Goal: Information Seeking & Learning: Learn about a topic

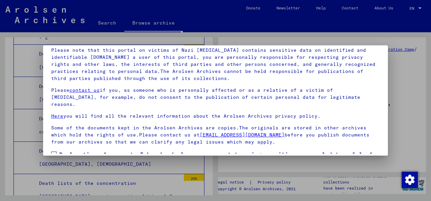
scroll to position [54, 0]
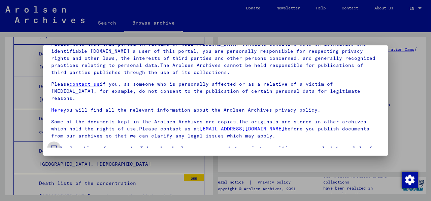
click at [55, 144] on label "Declaration of consent: I hereby declare my consent to using sensitive personal…" at bounding box center [215, 160] width 329 height 32
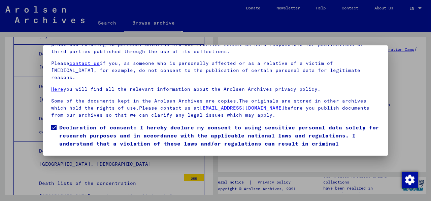
scroll to position [37, 0]
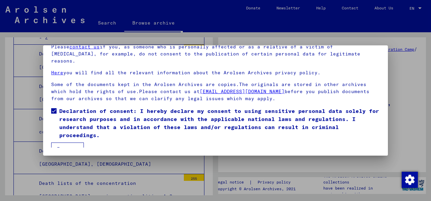
click at [70, 145] on button "I agree" at bounding box center [67, 149] width 33 height 13
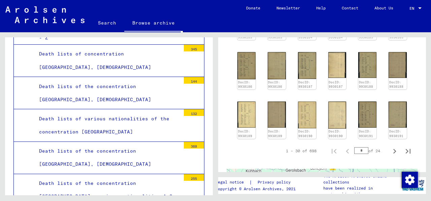
scroll to position [322, 0]
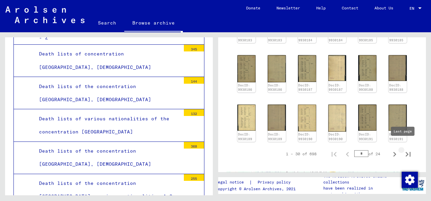
click at [404, 150] on icon "Last page" at bounding box center [408, 154] width 9 height 9
type input "**"
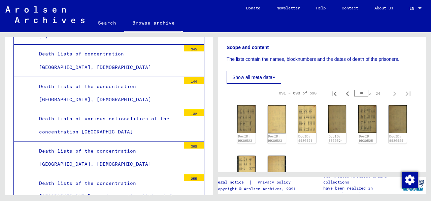
scroll to position [123, 0]
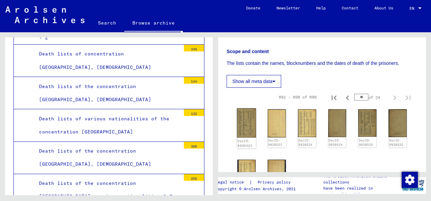
click at [246, 121] on img at bounding box center [246, 122] width 19 height 29
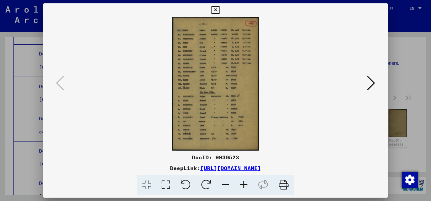
click at [243, 185] on icon at bounding box center [244, 185] width 18 height 21
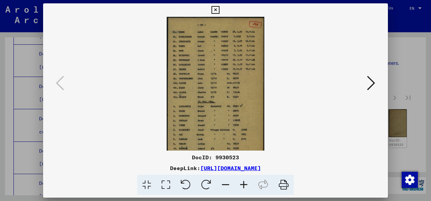
click at [243, 185] on icon at bounding box center [244, 185] width 18 height 21
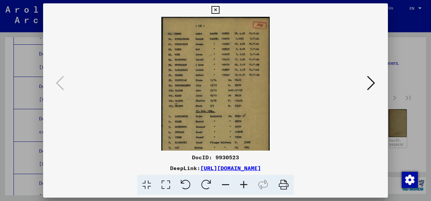
click at [243, 185] on icon at bounding box center [244, 185] width 18 height 21
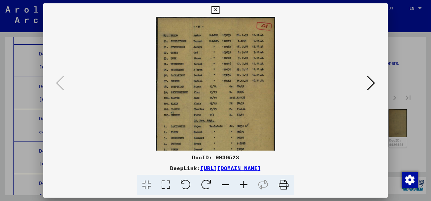
click at [243, 185] on icon at bounding box center [244, 185] width 18 height 21
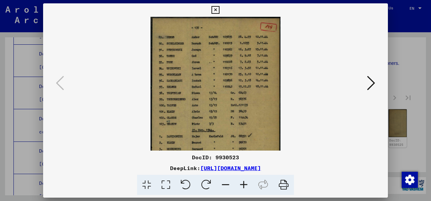
click at [218, 10] on icon at bounding box center [216, 10] width 8 height 8
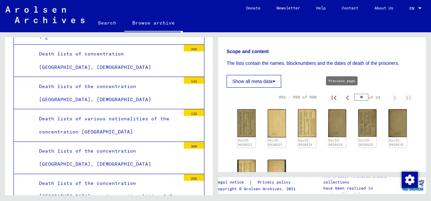
click at [346, 99] on icon "Previous page" at bounding box center [347, 98] width 3 height 5
type input "**"
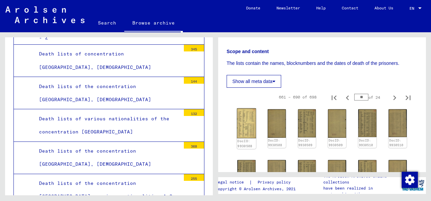
click at [243, 124] on img at bounding box center [246, 123] width 19 height 30
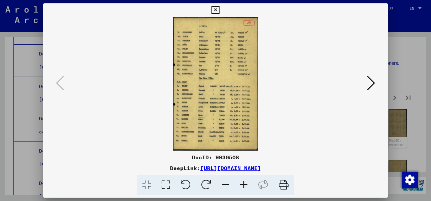
click at [245, 184] on icon at bounding box center [244, 185] width 18 height 21
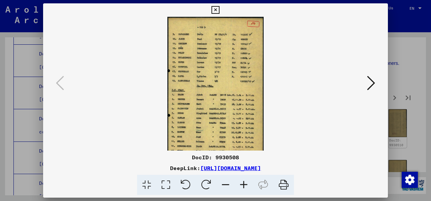
click at [245, 184] on icon at bounding box center [244, 185] width 18 height 21
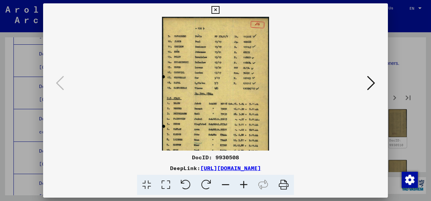
click at [245, 184] on icon at bounding box center [244, 185] width 18 height 21
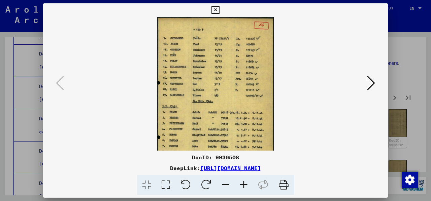
click at [217, 10] on icon at bounding box center [216, 10] width 8 height 8
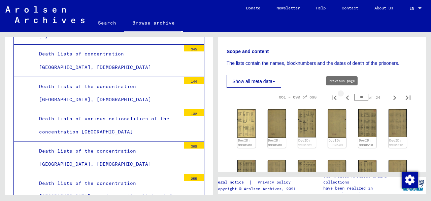
click at [343, 95] on icon "Previous page" at bounding box center [347, 97] width 9 height 9
type input "**"
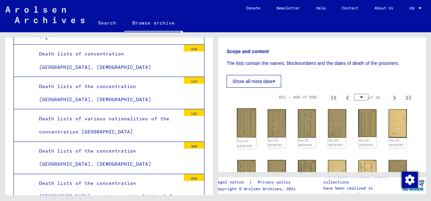
click at [248, 119] on img at bounding box center [246, 123] width 19 height 30
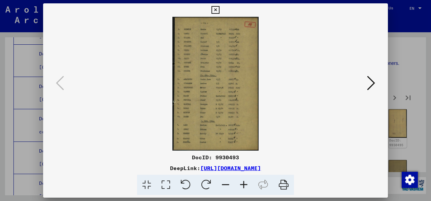
click at [242, 186] on icon at bounding box center [244, 185] width 18 height 21
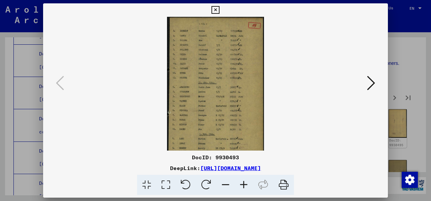
click at [242, 186] on icon at bounding box center [244, 185] width 18 height 21
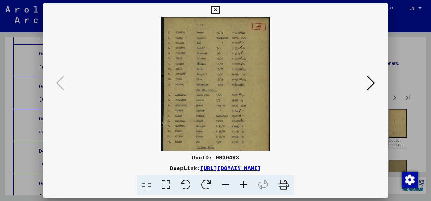
click at [242, 186] on icon at bounding box center [244, 185] width 18 height 21
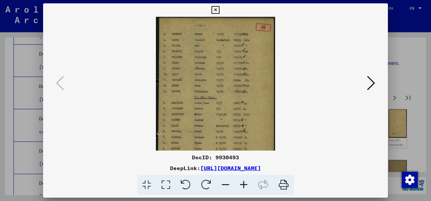
click at [242, 186] on icon at bounding box center [244, 185] width 18 height 21
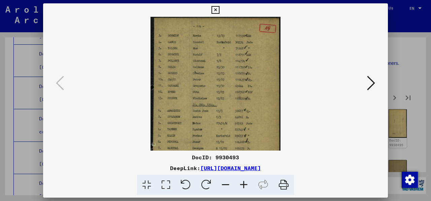
click at [218, 8] on icon at bounding box center [216, 10] width 8 height 8
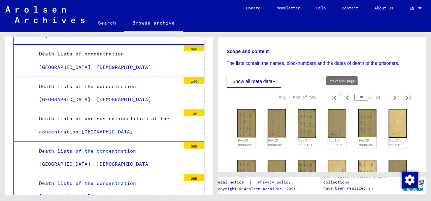
click at [343, 100] on icon "Previous page" at bounding box center [347, 97] width 9 height 9
type input "**"
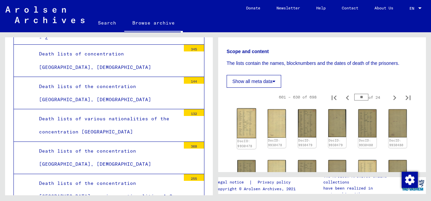
click at [247, 120] on img at bounding box center [246, 123] width 19 height 30
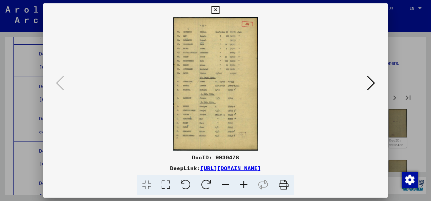
click at [245, 184] on icon at bounding box center [244, 185] width 18 height 21
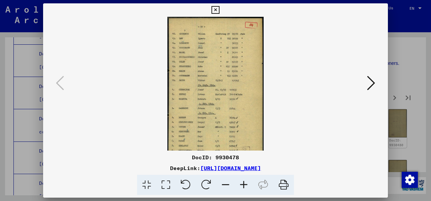
click at [245, 184] on icon at bounding box center [244, 185] width 18 height 21
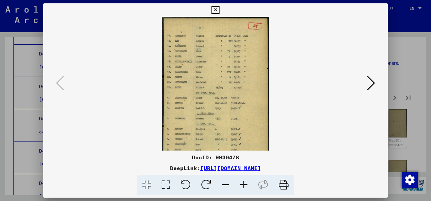
click at [245, 184] on icon at bounding box center [244, 185] width 18 height 21
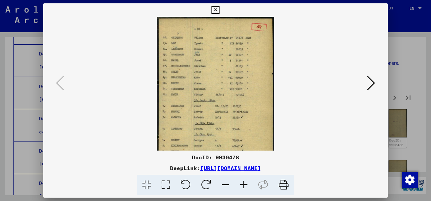
click at [228, 181] on icon at bounding box center [226, 185] width 18 height 21
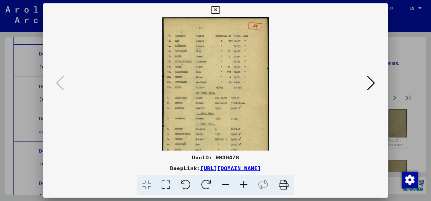
click at [228, 181] on icon at bounding box center [226, 185] width 18 height 21
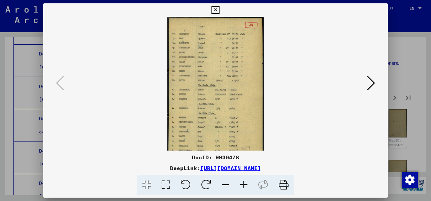
click at [217, 8] on icon at bounding box center [216, 10] width 8 height 8
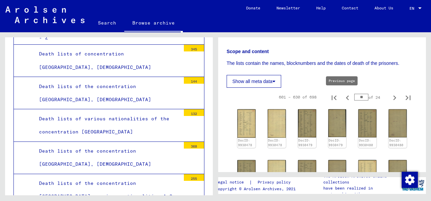
click at [343, 97] on icon "Previous page" at bounding box center [347, 97] width 9 height 9
type input "**"
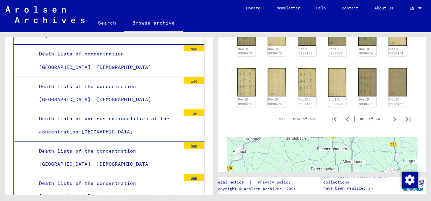
scroll to position [355, 0]
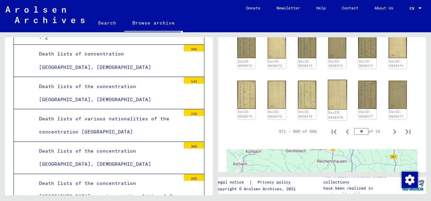
click at [332, 88] on img at bounding box center [337, 95] width 19 height 30
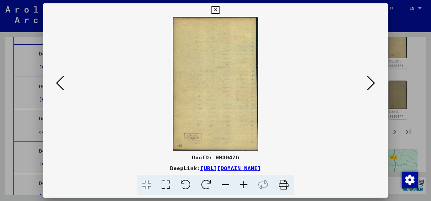
click at [373, 81] on icon at bounding box center [371, 83] width 8 height 16
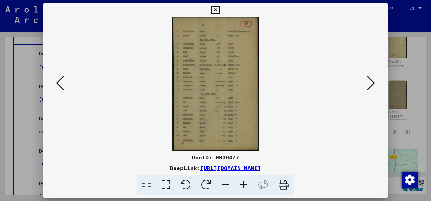
click at [242, 184] on icon at bounding box center [244, 185] width 18 height 21
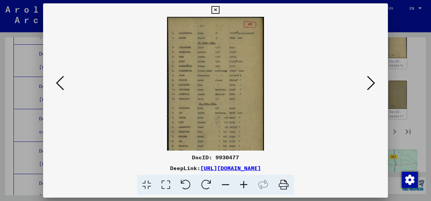
click at [242, 184] on icon at bounding box center [244, 185] width 18 height 21
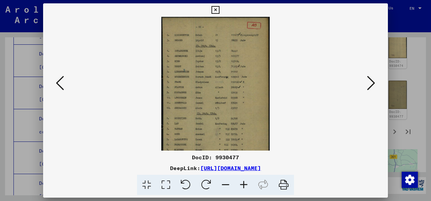
click at [242, 184] on icon at bounding box center [244, 185] width 18 height 21
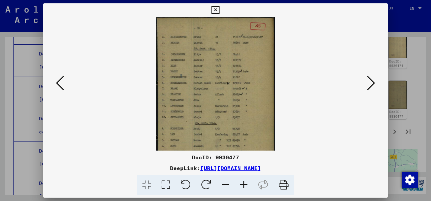
click at [242, 184] on icon at bounding box center [244, 185] width 18 height 21
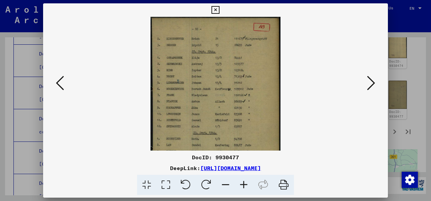
click at [219, 9] on icon at bounding box center [216, 10] width 8 height 8
